Goal: Task Accomplishment & Management: Use online tool/utility

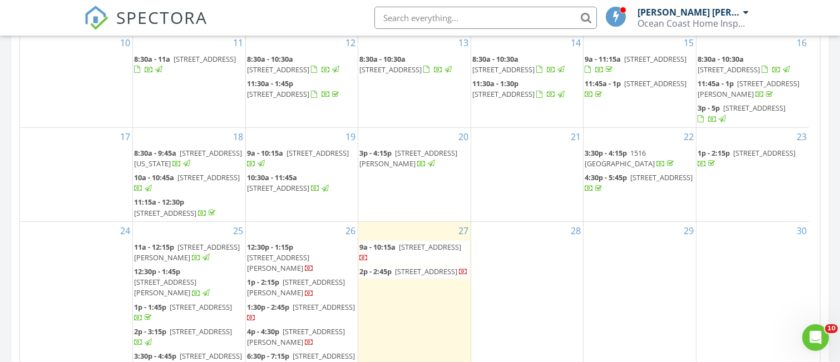
scroll to position [121, 0]
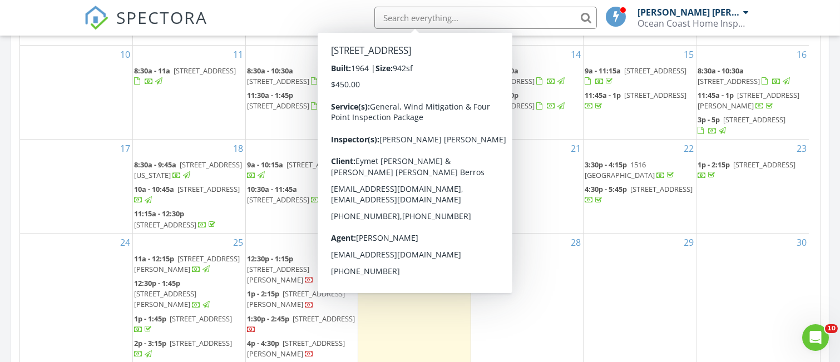
scroll to position [195, 0]
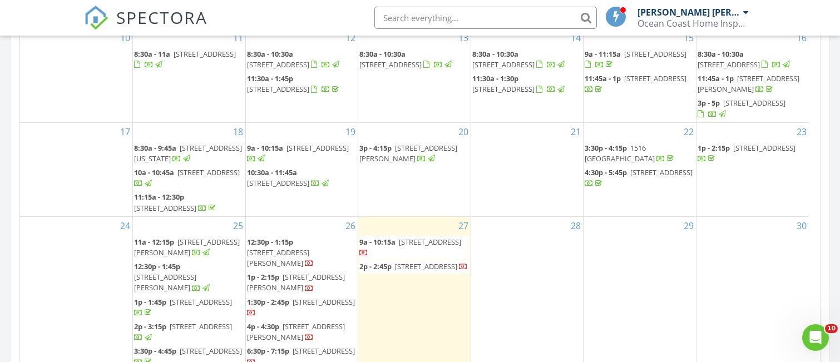
click at [412, 270] on span "4042 NW 23rd Ave, Miami 33142" at bounding box center [426, 266] width 62 height 10
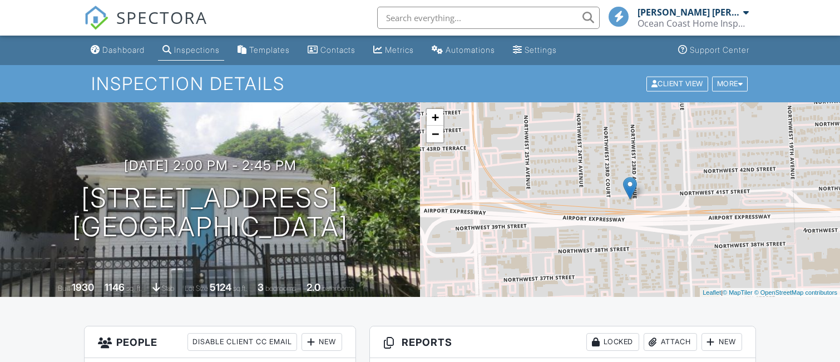
scroll to position [223, 0]
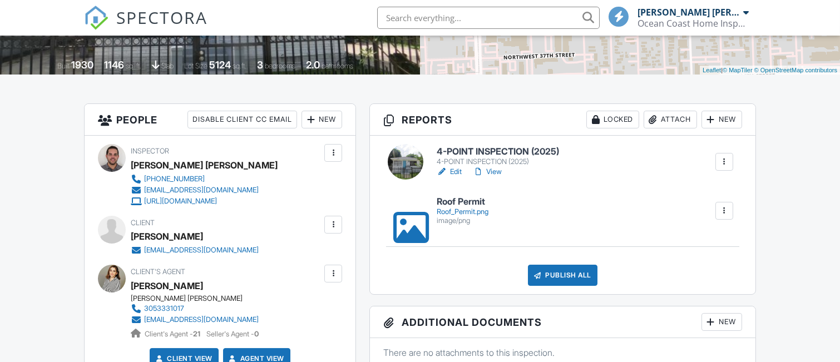
click at [486, 149] on h6 "4-POINT INSPECTION (2025)" at bounding box center [498, 152] width 122 height 10
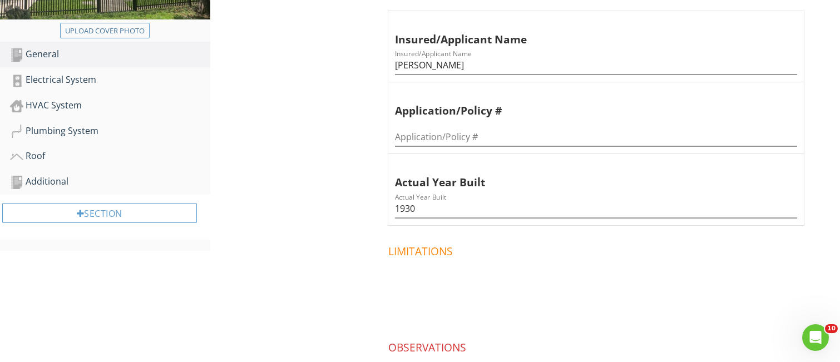
scroll to position [223, 0]
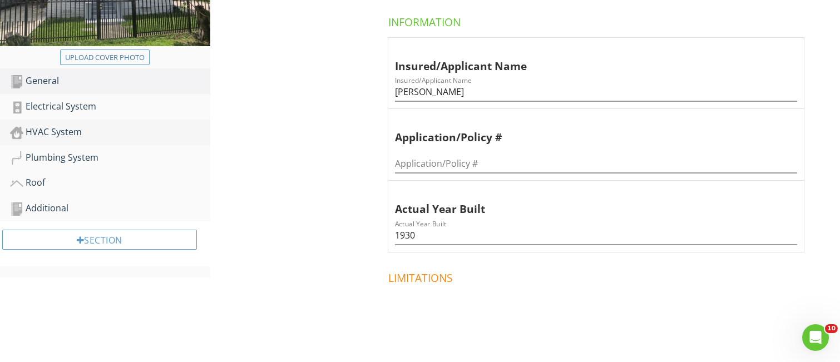
click at [69, 132] on div "HVAC System" at bounding box center [110, 132] width 200 height 14
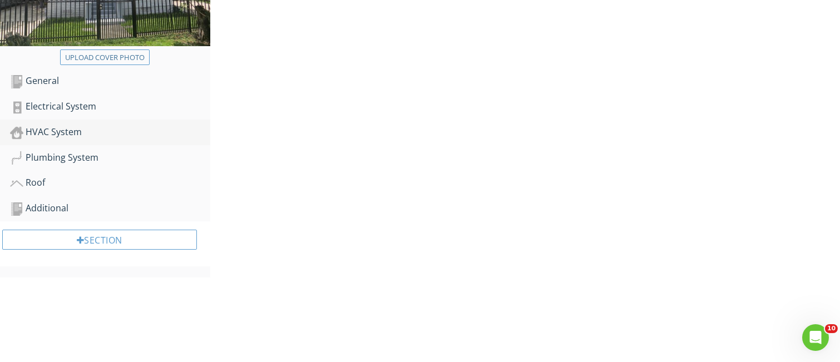
click at [69, 132] on div "HVAC System" at bounding box center [110, 132] width 200 height 14
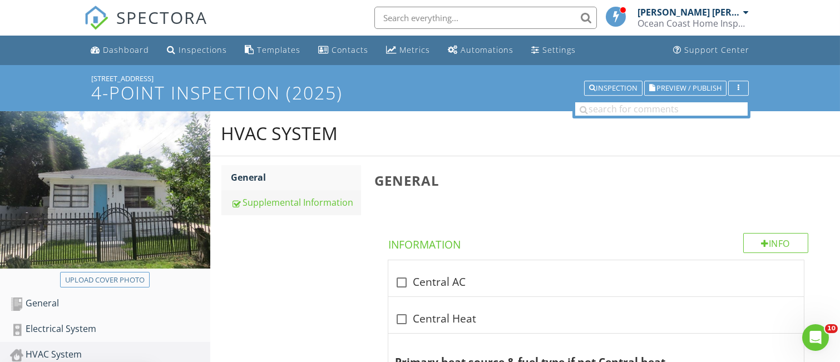
click at [288, 203] on div "Supplemental Information" at bounding box center [296, 202] width 130 height 13
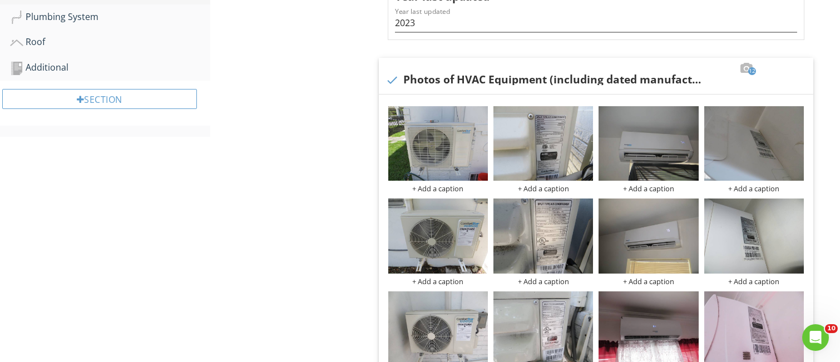
scroll to position [221, 0]
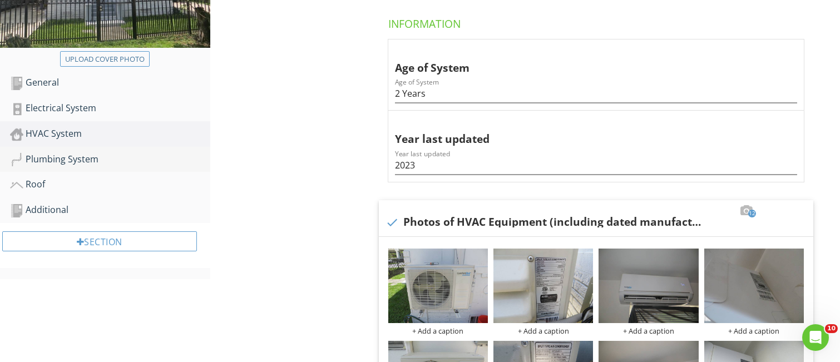
click at [66, 159] on div "Plumbing System" at bounding box center [110, 159] width 200 height 14
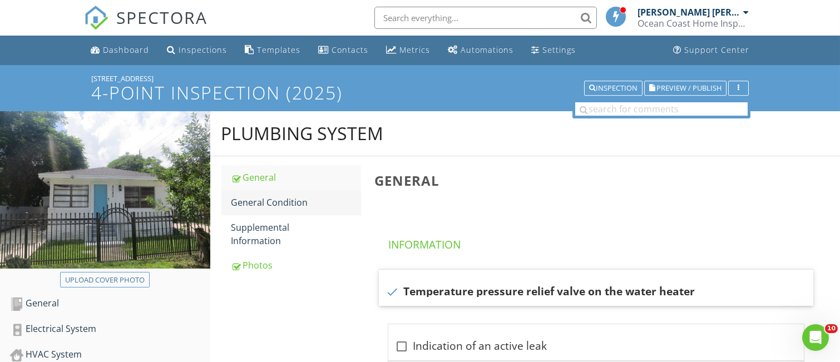
click at [273, 201] on div "General Condition" at bounding box center [296, 202] width 130 height 13
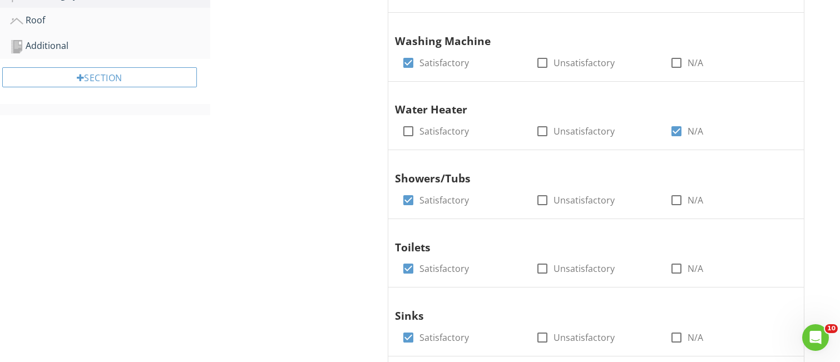
scroll to position [296, 0]
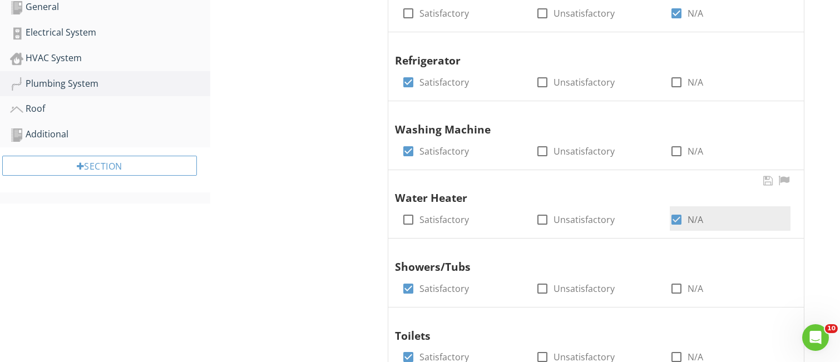
click at [679, 220] on div at bounding box center [676, 219] width 19 height 19
checkbox input "false"
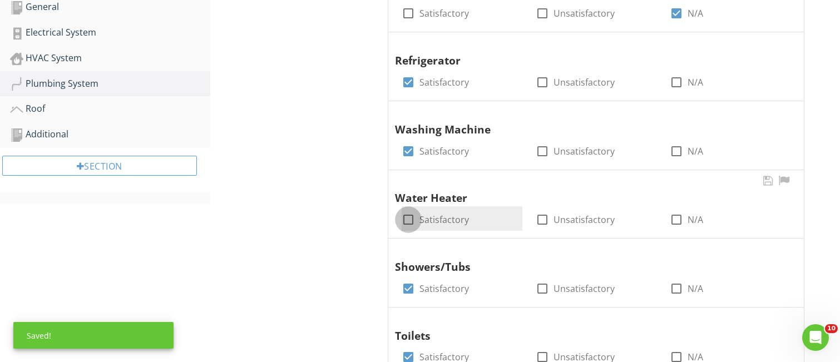
click at [412, 221] on div at bounding box center [408, 219] width 19 height 19
checkbox input "true"
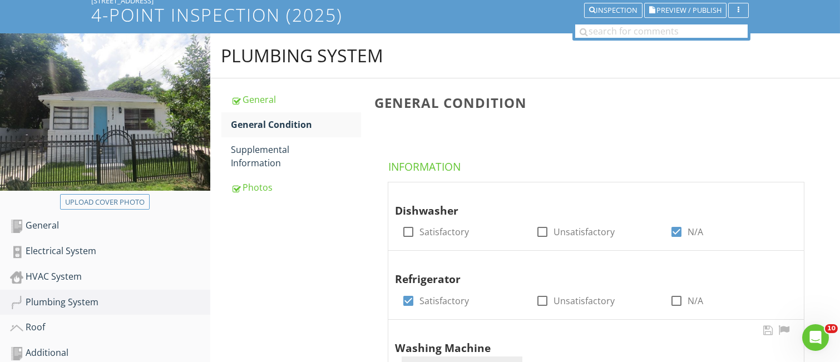
scroll to position [223, 0]
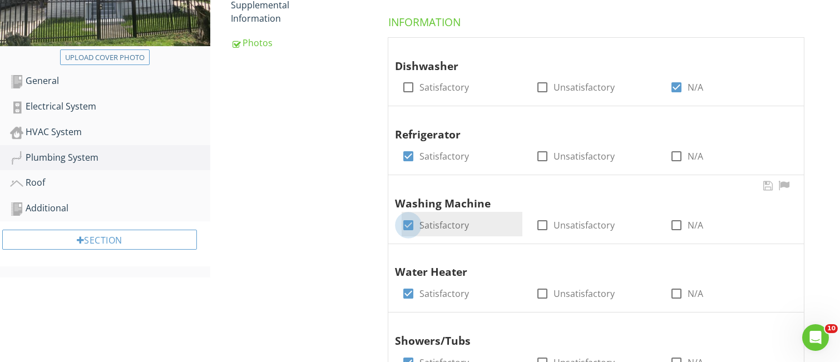
click at [412, 222] on div at bounding box center [408, 225] width 19 height 19
checkbox input "false"
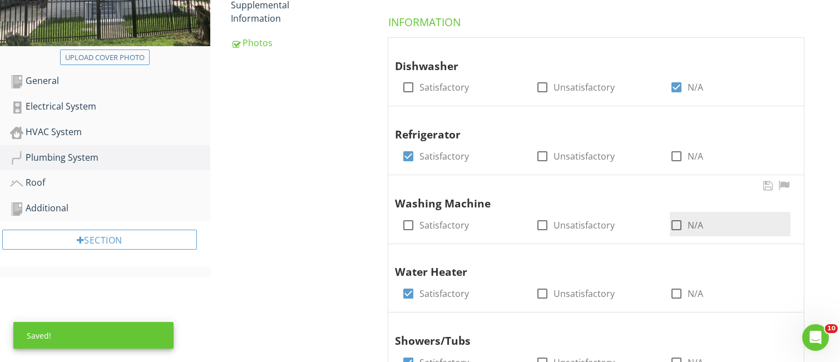
click at [678, 225] on div at bounding box center [676, 225] width 19 height 19
checkbox input "true"
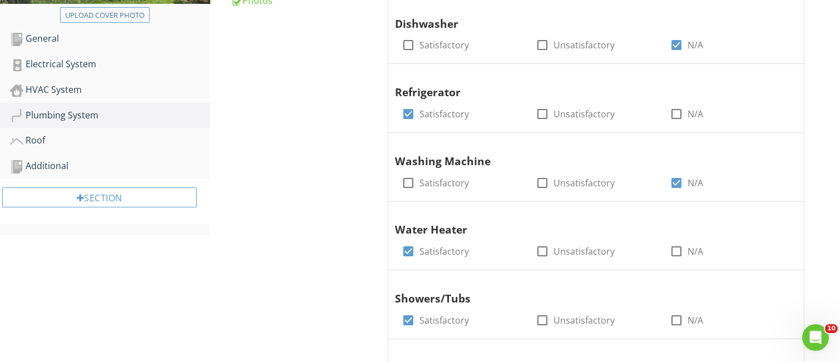
scroll to position [148, 0]
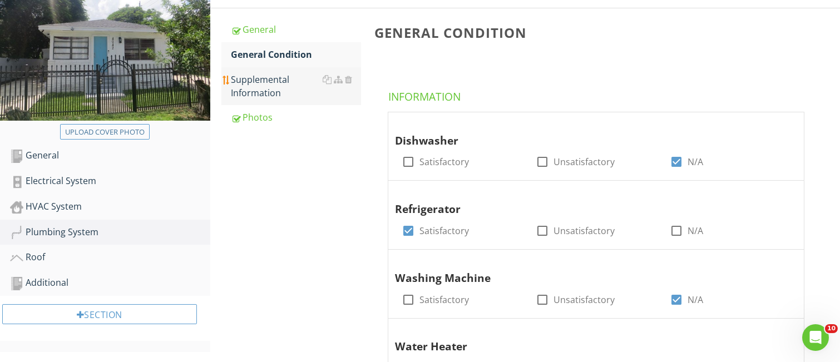
click at [265, 79] on div "Supplemental Information" at bounding box center [296, 86] width 130 height 27
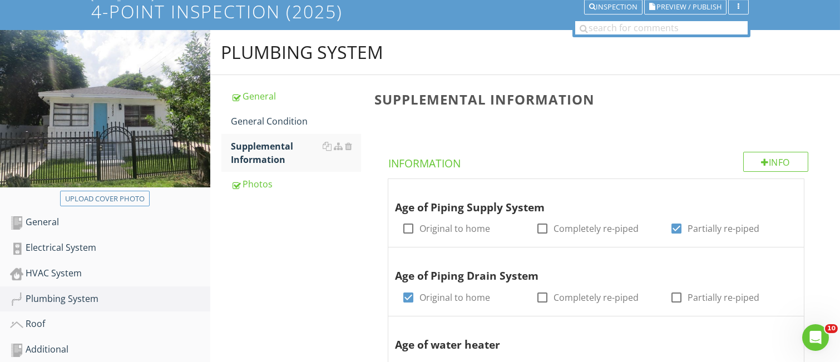
scroll to position [74, 0]
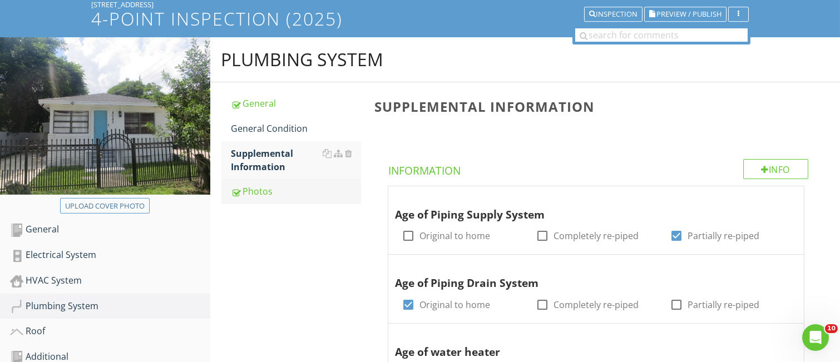
click at [261, 191] on div "Photos" at bounding box center [296, 191] width 130 height 13
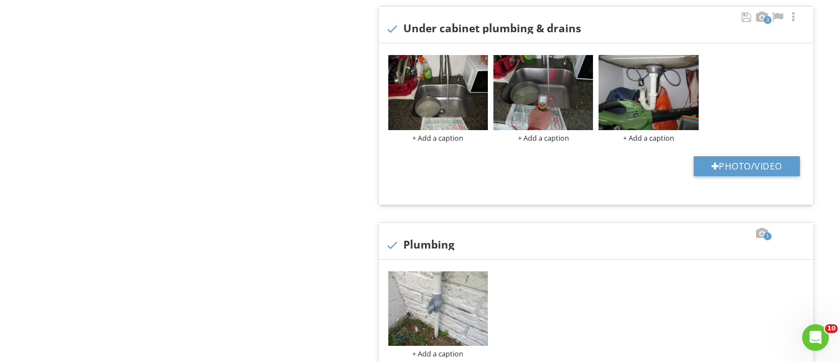
scroll to position [593, 0]
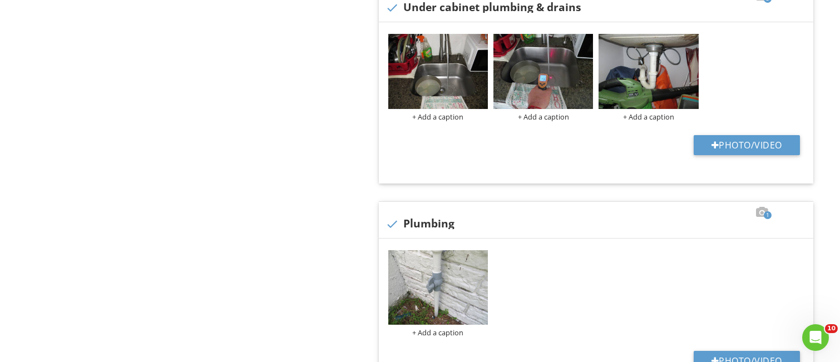
click at [3, 155] on div "Upload cover photo General Electrical System HVAC System Plumbing System Roof A…" at bounding box center [420, 70] width 840 height 1105
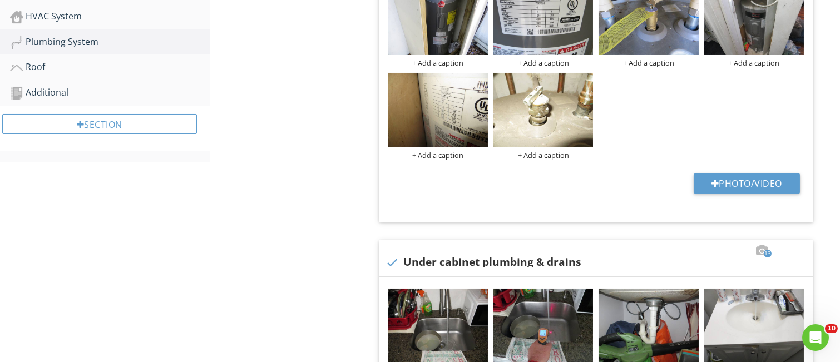
scroll to position [223, 0]
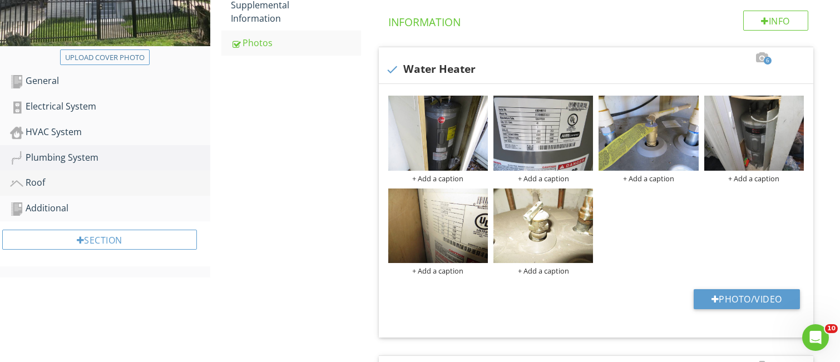
click at [36, 181] on div "Roof" at bounding box center [110, 183] width 200 height 14
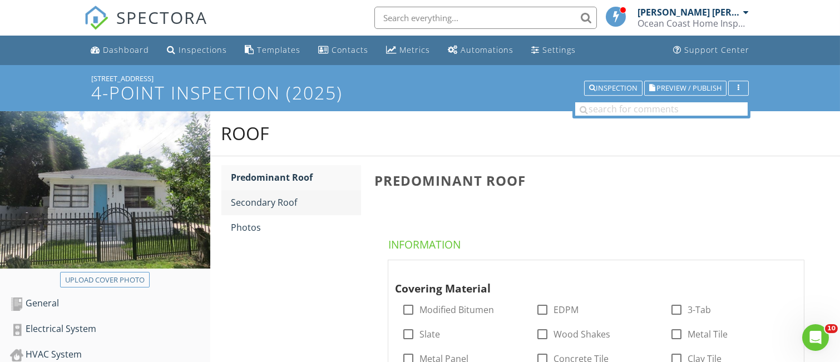
click at [270, 206] on div "Secondary Roof" at bounding box center [296, 202] width 130 height 13
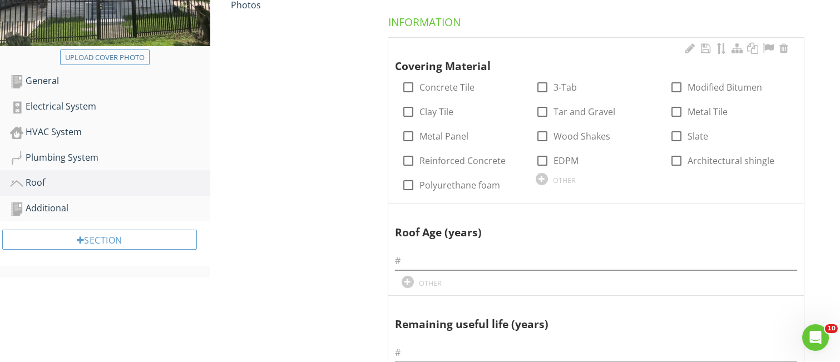
scroll to position [148, 0]
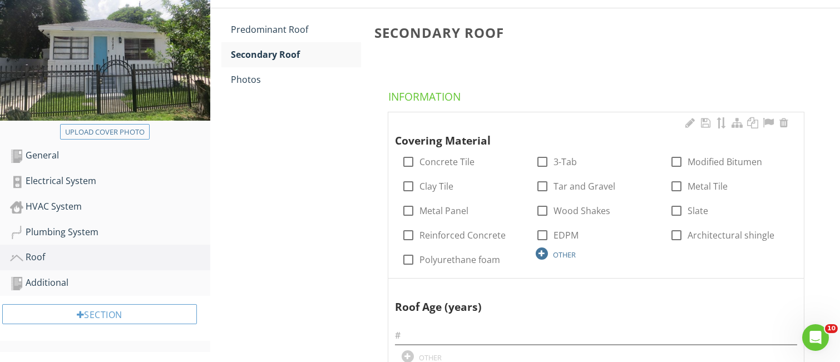
click at [543, 252] on div at bounding box center [542, 254] width 12 height 12
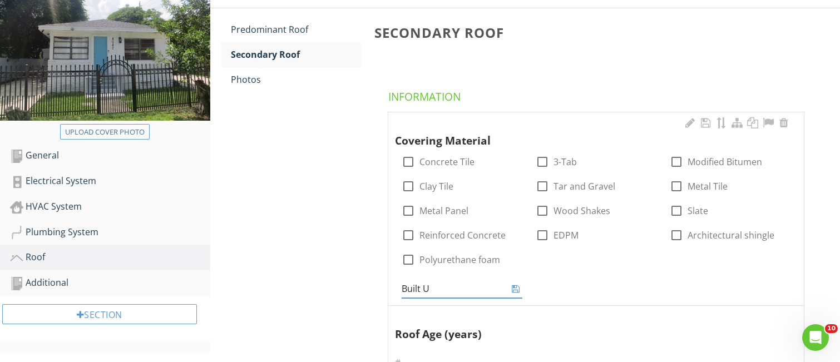
type input "Built Up"
click at [515, 290] on icon at bounding box center [516, 288] width 8 height 9
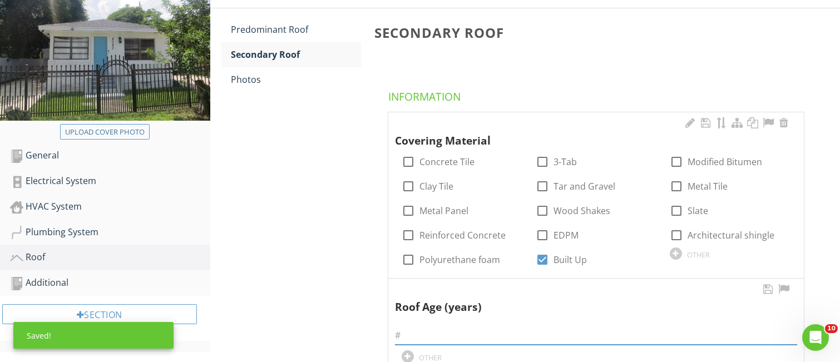
click at [416, 328] on input "text" at bounding box center [596, 336] width 402 height 18
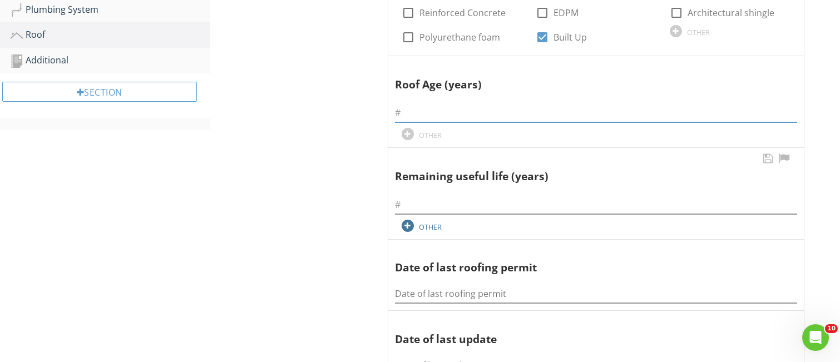
scroll to position [371, 0]
click at [411, 113] on input "text" at bounding box center [596, 112] width 402 height 18
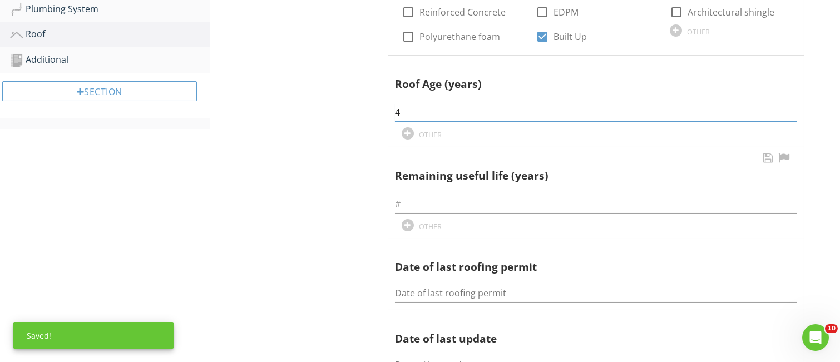
type input "4"
click at [418, 215] on div "Remaining useful life (years) OTHER" at bounding box center [596, 191] width 402 height 81
click at [412, 202] on input "text" at bounding box center [596, 204] width 402 height 18
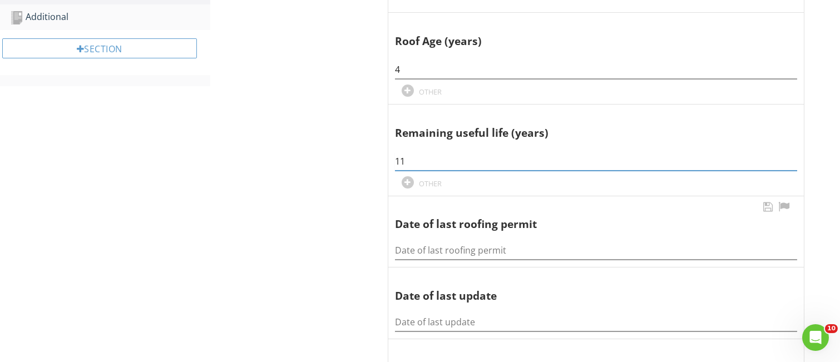
scroll to position [445, 0]
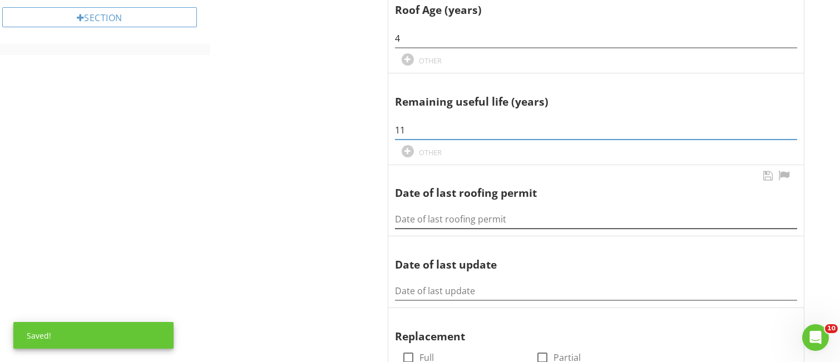
type input "11"
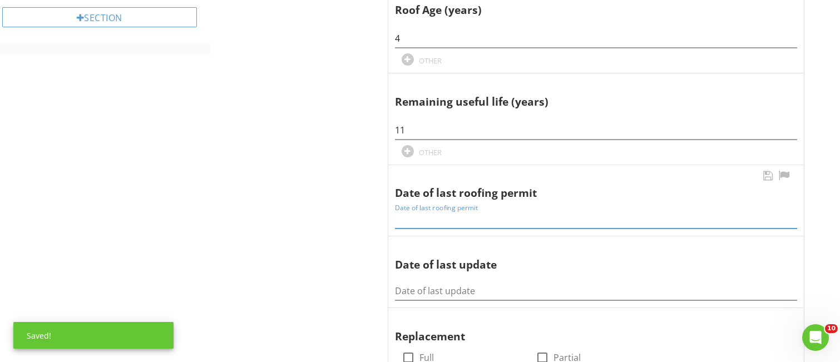
click at [402, 218] on input "Date of last roofing permit" at bounding box center [596, 219] width 402 height 18
type input "10/12/2021"
click at [417, 290] on input "Date of last update" at bounding box center [596, 291] width 402 height 18
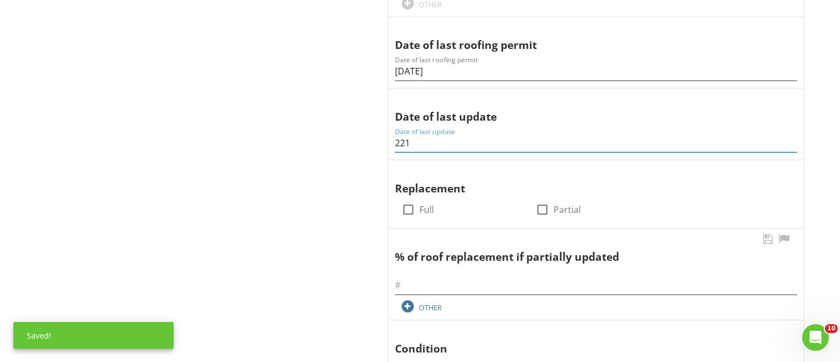
scroll to position [668, 0]
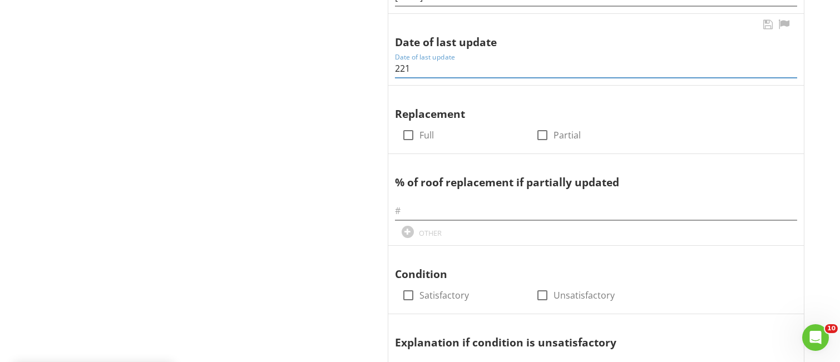
click at [399, 65] on input "221" at bounding box center [596, 69] width 402 height 18
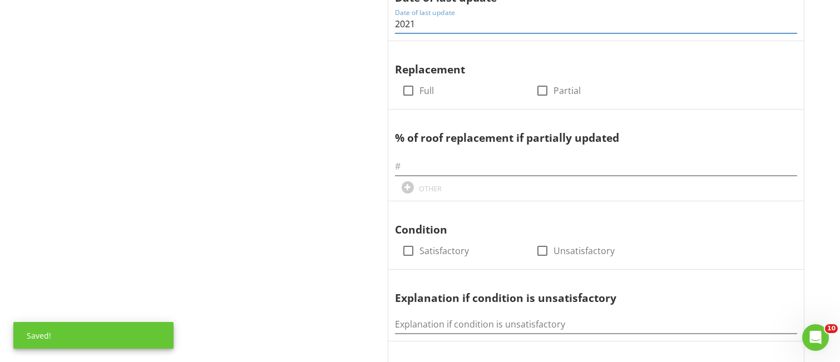
scroll to position [742, 0]
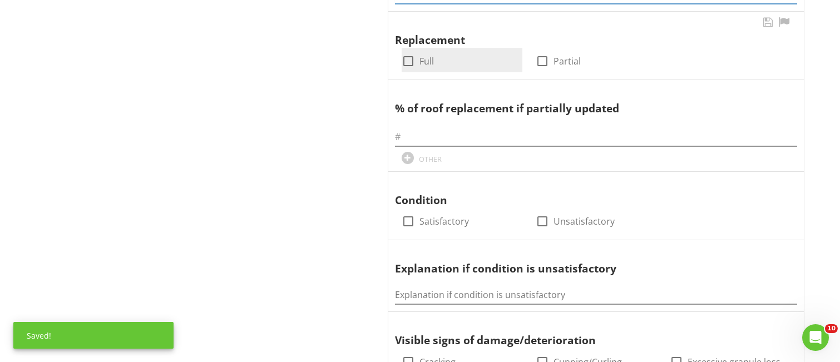
type input "2021"
click at [408, 60] on div at bounding box center [408, 61] width 19 height 19
checkbox input "true"
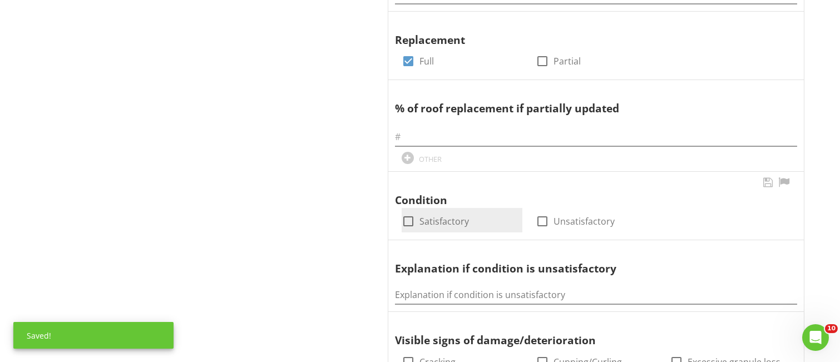
click at [409, 220] on div at bounding box center [408, 221] width 19 height 19
checkbox input "true"
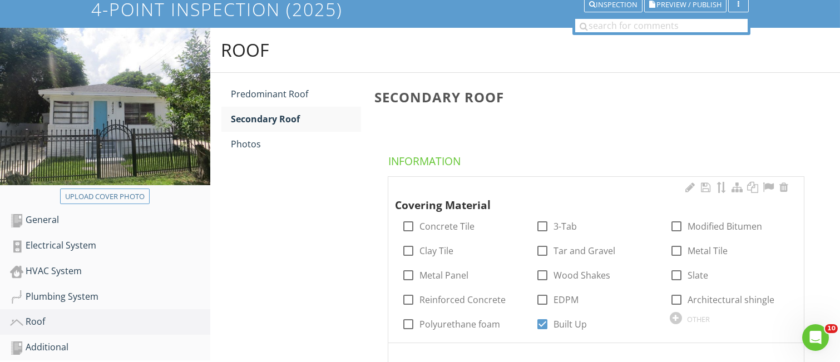
scroll to position [74, 0]
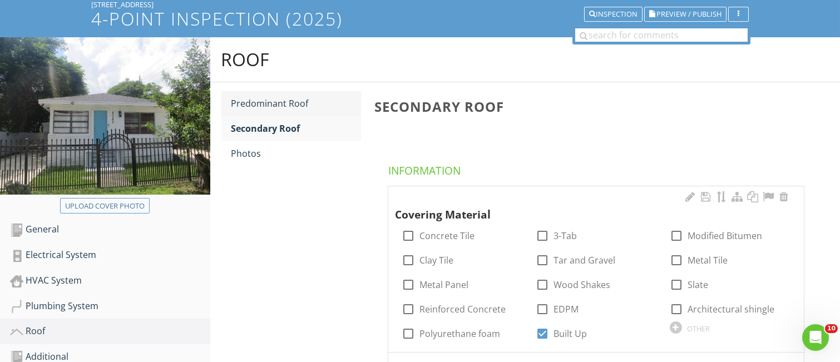
click at [277, 106] on div "Predominant Roof" at bounding box center [296, 103] width 130 height 13
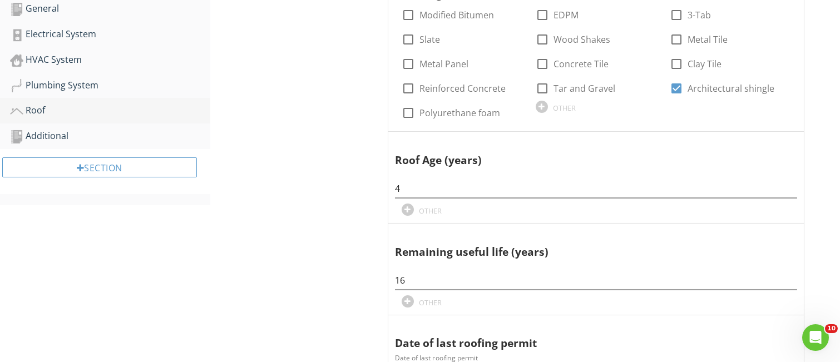
scroll to position [74, 0]
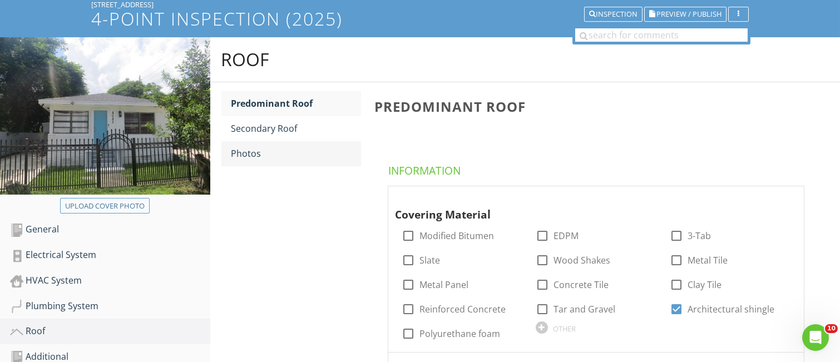
click at [247, 154] on div "Photos" at bounding box center [296, 153] width 130 height 13
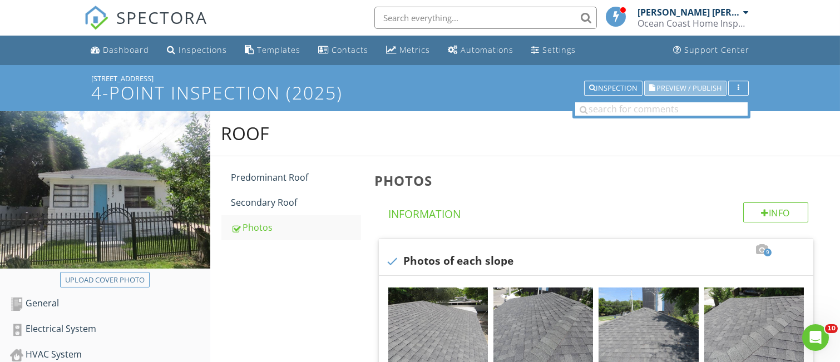
click at [680, 85] on span "Preview / Publish" at bounding box center [688, 88] width 65 height 7
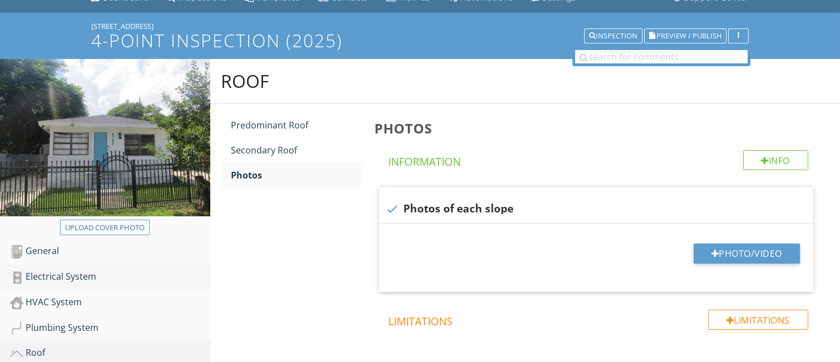
scroll to position [74, 0]
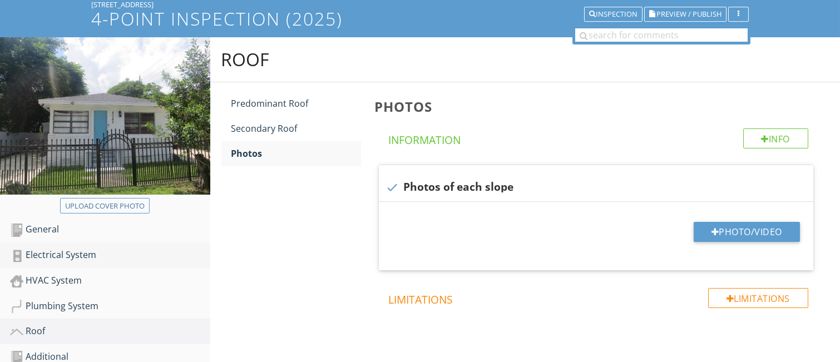
click at [88, 258] on div "Electrical System" at bounding box center [110, 255] width 200 height 14
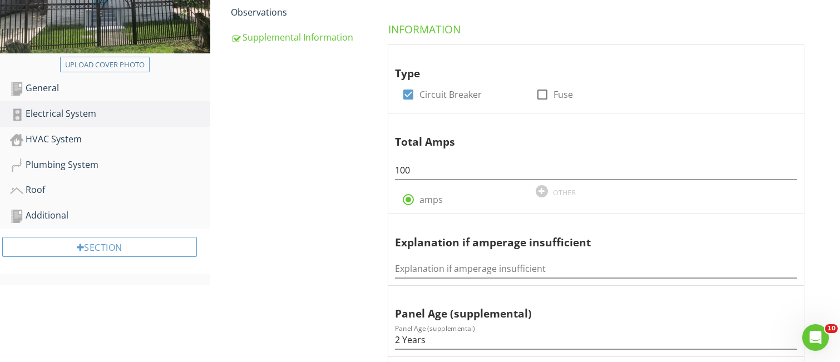
scroll to position [148, 0]
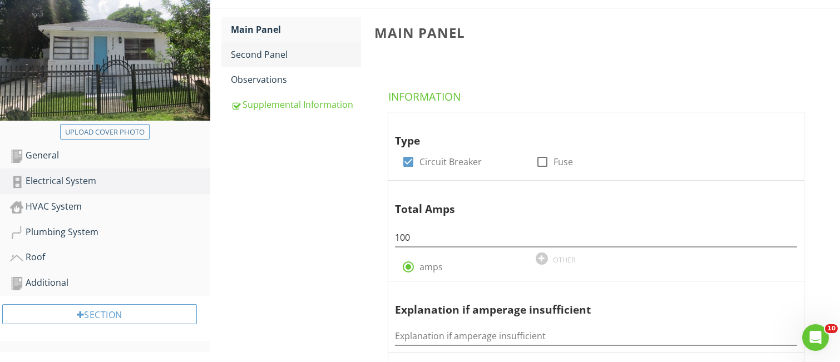
click at [278, 55] on div "Second Panel" at bounding box center [296, 54] width 130 height 13
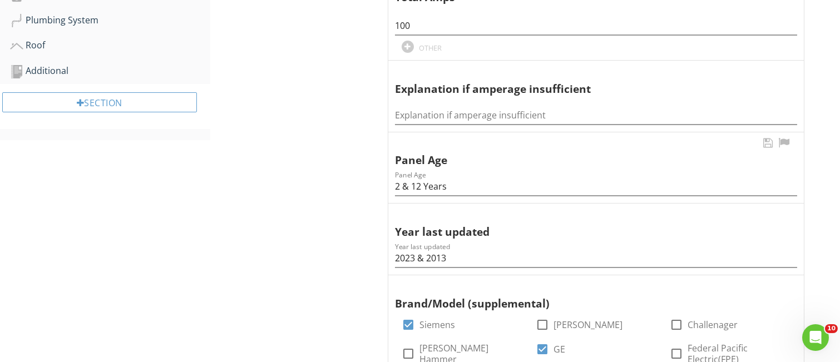
scroll to position [371, 0]
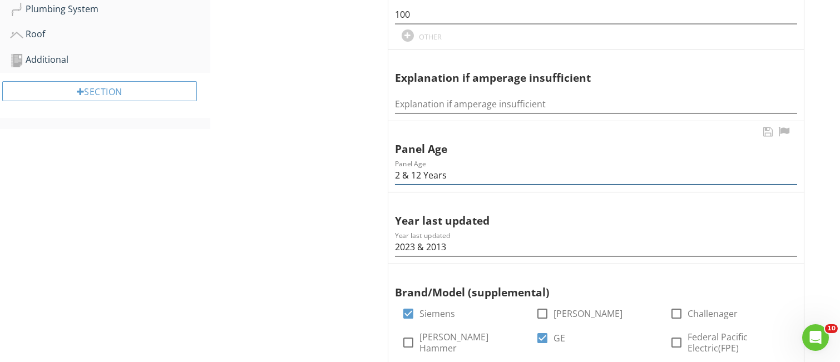
click at [427, 172] on input "2 & 12 Years" at bounding box center [596, 175] width 402 height 18
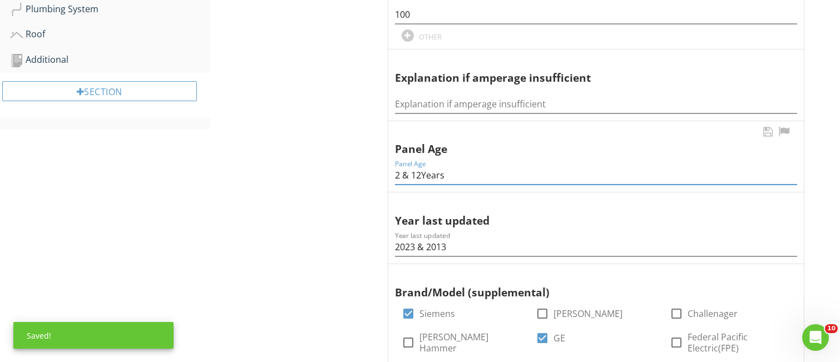
click at [415, 173] on input "2 & 12Years" at bounding box center [596, 175] width 402 height 18
click at [421, 172] on input "2 &12Years" at bounding box center [596, 175] width 402 height 18
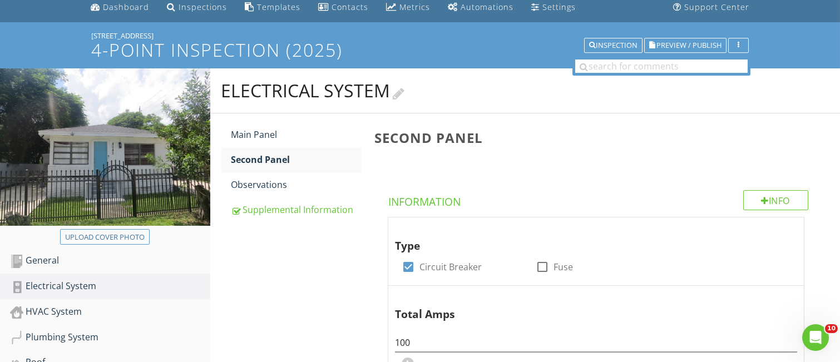
scroll to position [0, 0]
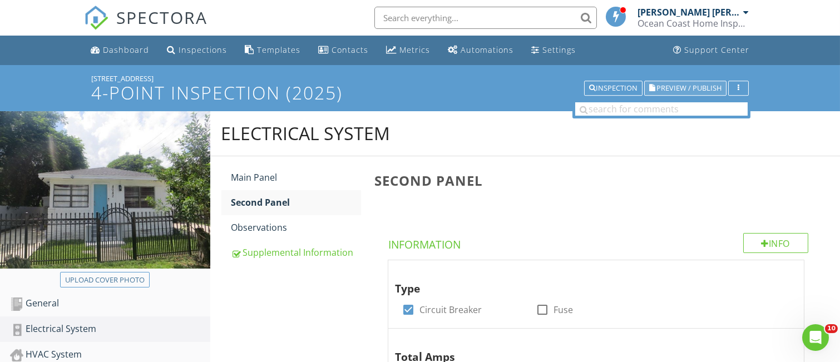
type input "2 &12 Years"
click at [679, 88] on span "Preview / Publish" at bounding box center [688, 88] width 65 height 7
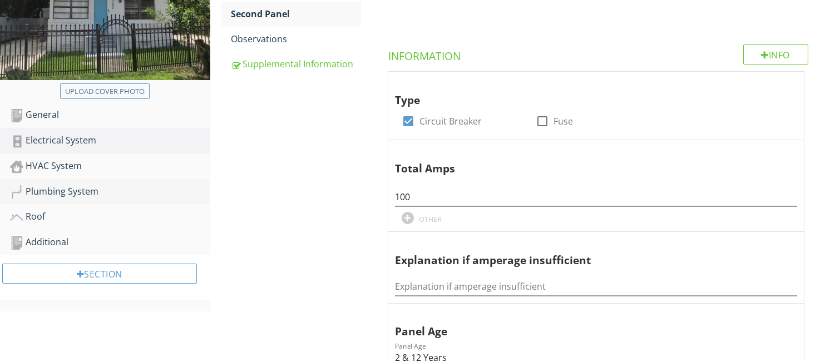
scroll to position [223, 0]
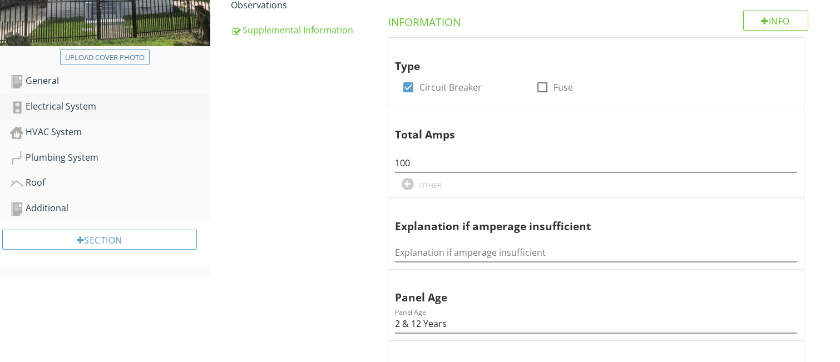
click at [53, 103] on div "Electrical System" at bounding box center [110, 107] width 200 height 14
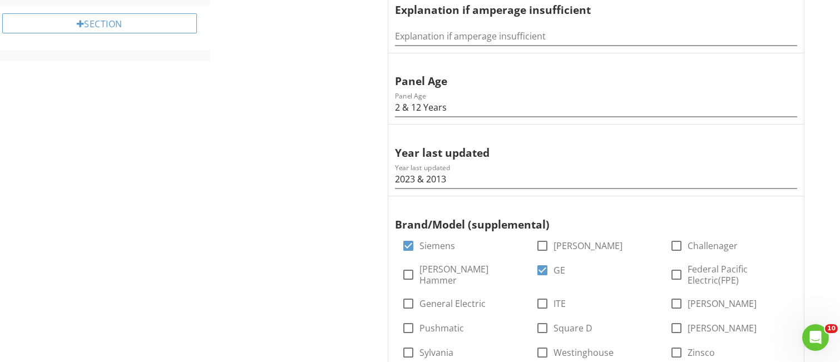
scroll to position [445, 0]
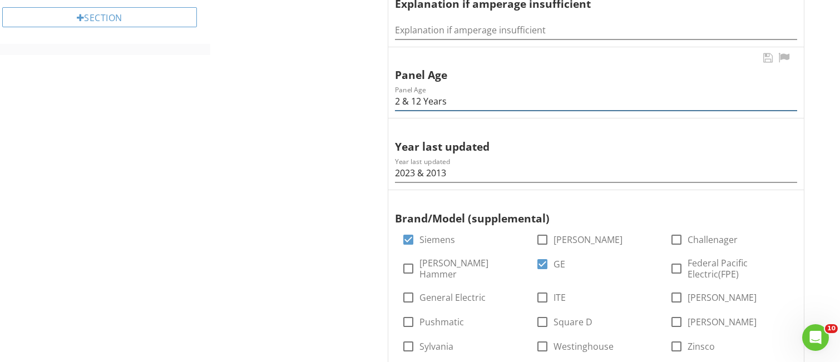
click at [414, 98] on input "2 & 12 Years" at bounding box center [596, 101] width 402 height 18
type input "2 &12 Years"
click at [427, 171] on input "2023 & 2013" at bounding box center [596, 173] width 402 height 18
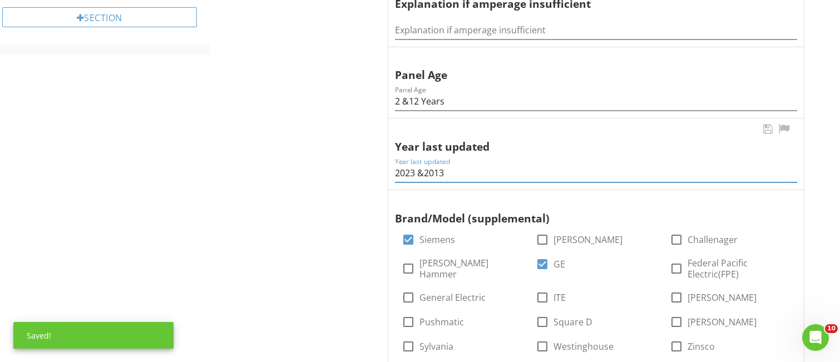
click at [419, 167] on input "2023 &2013" at bounding box center [596, 173] width 402 height 18
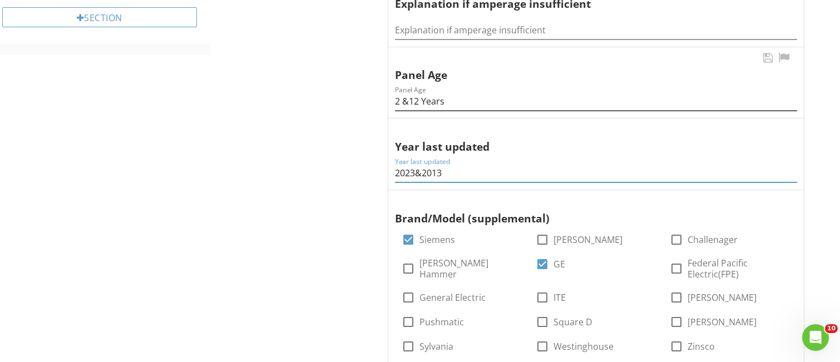
type input "2023&2013"
click at [406, 98] on input "2 &12 Years" at bounding box center [596, 101] width 402 height 18
type input "2&12 Years"
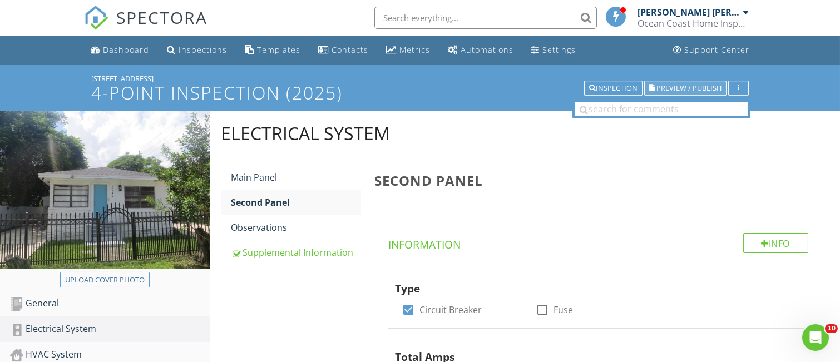
click at [678, 81] on button "Preview / Publish" at bounding box center [685, 89] width 82 height 16
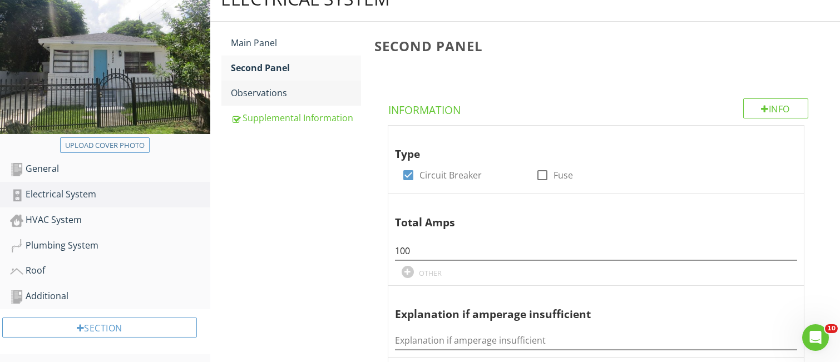
scroll to position [108, 0]
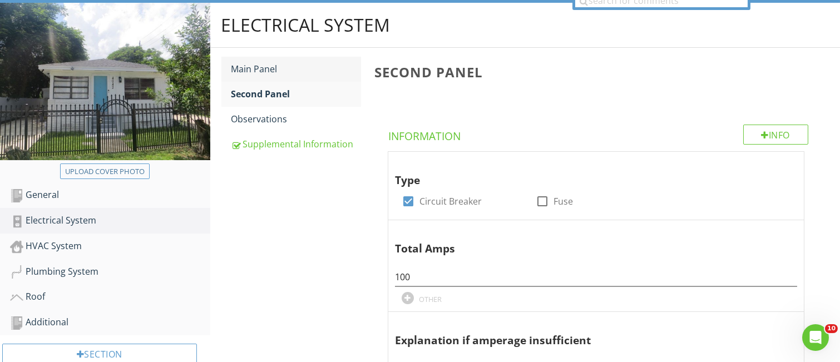
click at [266, 71] on div "Main Panel" at bounding box center [296, 68] width 130 height 13
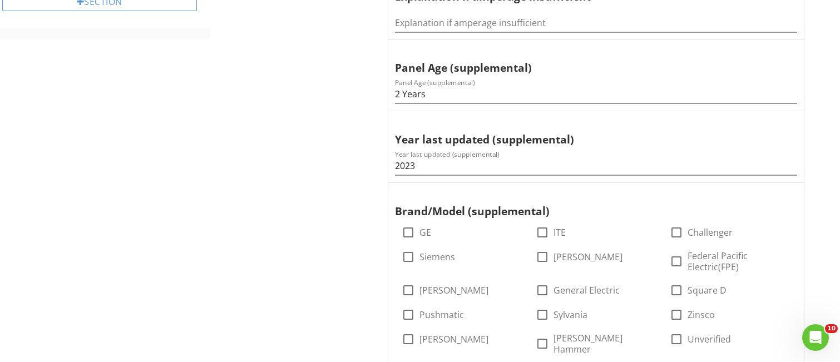
scroll to position [371, 0]
